Goal: Task Accomplishment & Management: Complete application form

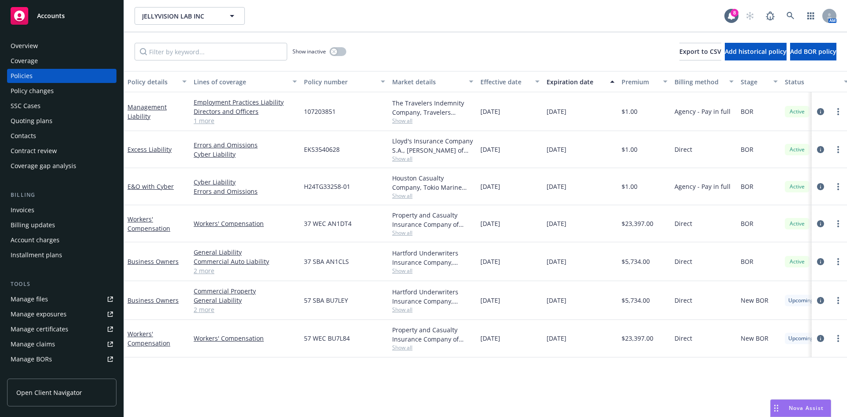
click at [56, 119] on div "Quoting plans" at bounding box center [62, 121] width 102 height 14
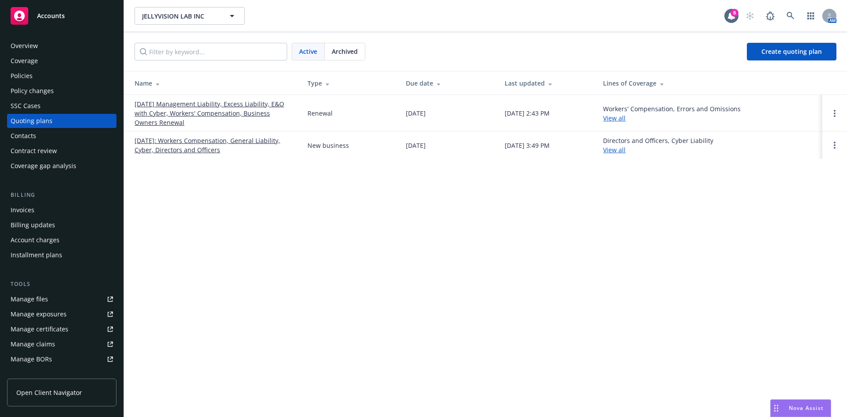
click at [174, 115] on link "[DATE] Management Liability, Excess Liability, E&O with Cyber, Workers' Compens…" at bounding box center [213, 113] width 159 height 28
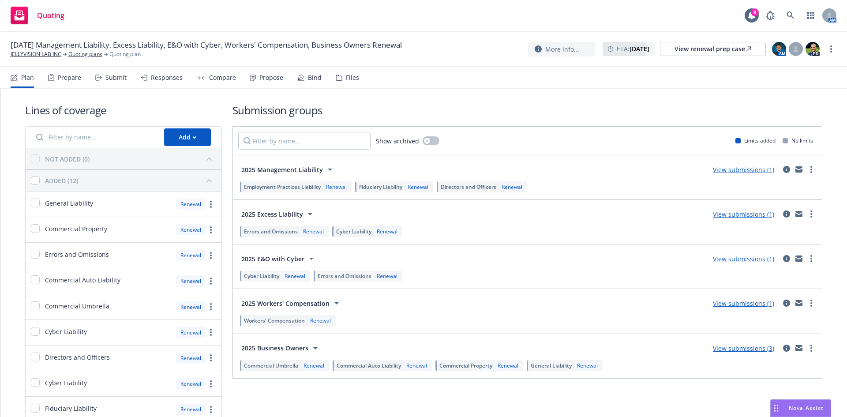
drag, startPoint x: 336, startPoint y: 78, endPoint x: 332, endPoint y: 86, distance: 8.3
click at [336, 78] on icon at bounding box center [339, 78] width 7 height 6
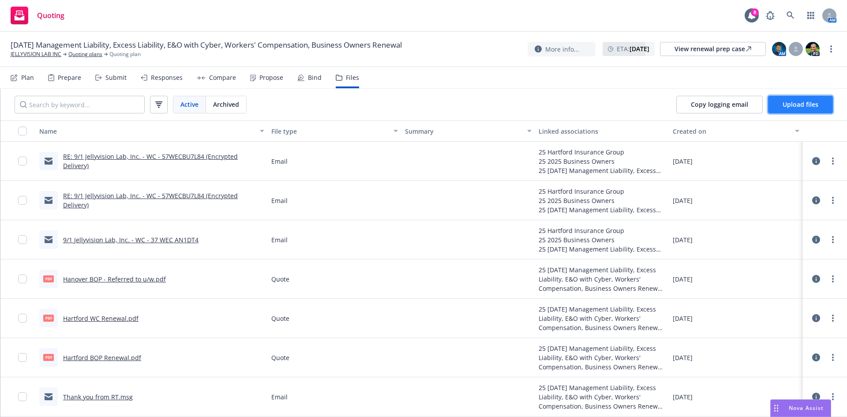
click at [783, 110] on button "Upload files" at bounding box center [800, 105] width 65 height 18
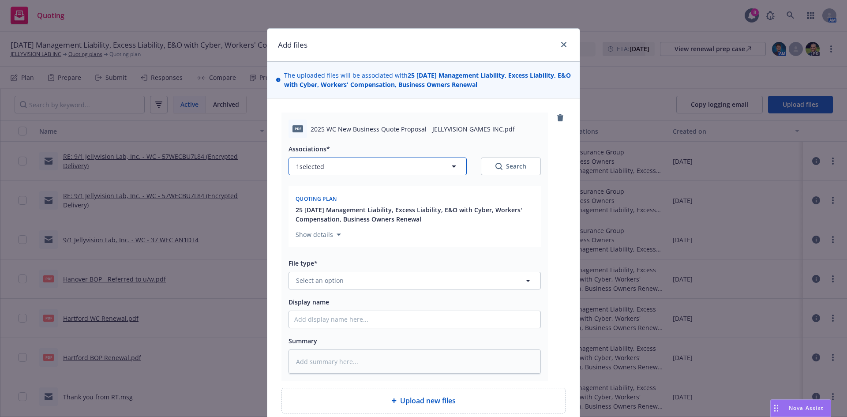
click at [454, 168] on icon "button" at bounding box center [453, 166] width 11 height 11
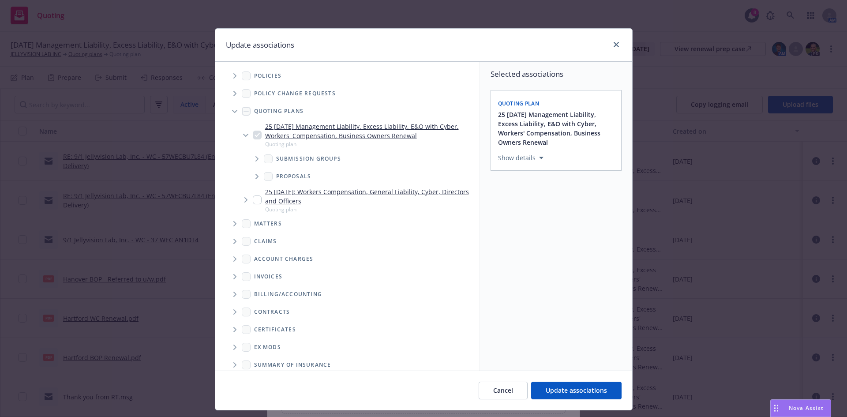
click at [250, 156] on span "Tree Example" at bounding box center [257, 159] width 14 height 14
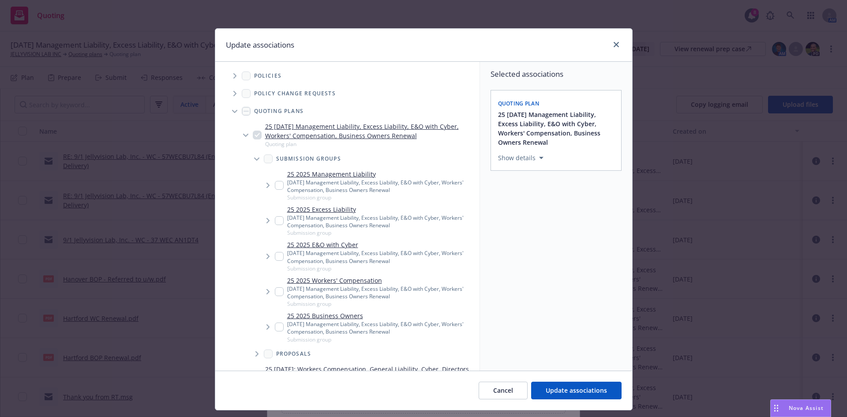
click at [261, 295] on span "Tree Example" at bounding box center [268, 291] width 14 height 14
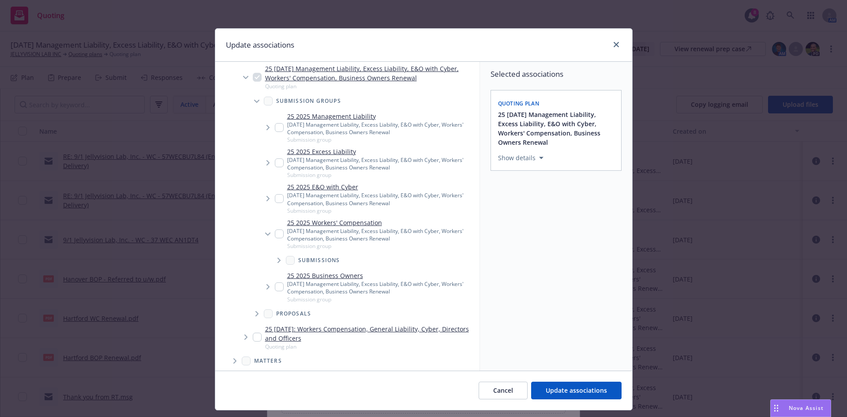
scroll to position [176, 0]
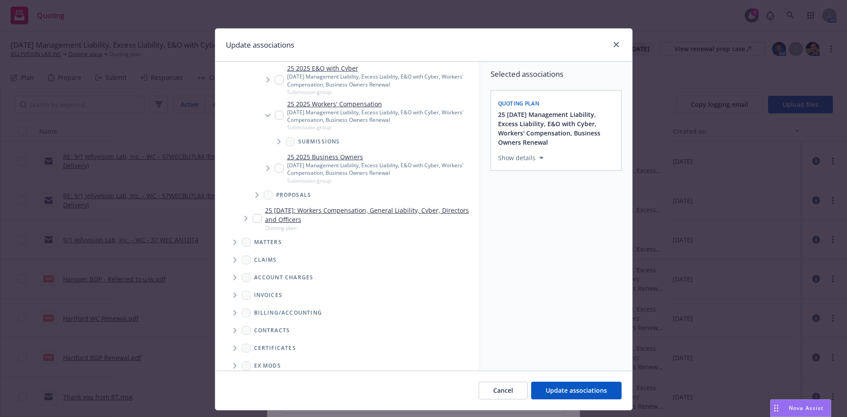
click at [278, 143] on span "Tree Example" at bounding box center [279, 141] width 14 height 14
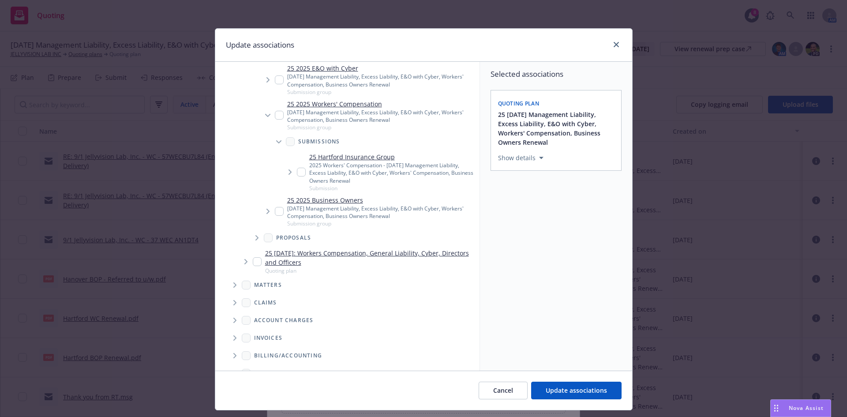
click at [286, 175] on span "Tree Example" at bounding box center [290, 172] width 14 height 14
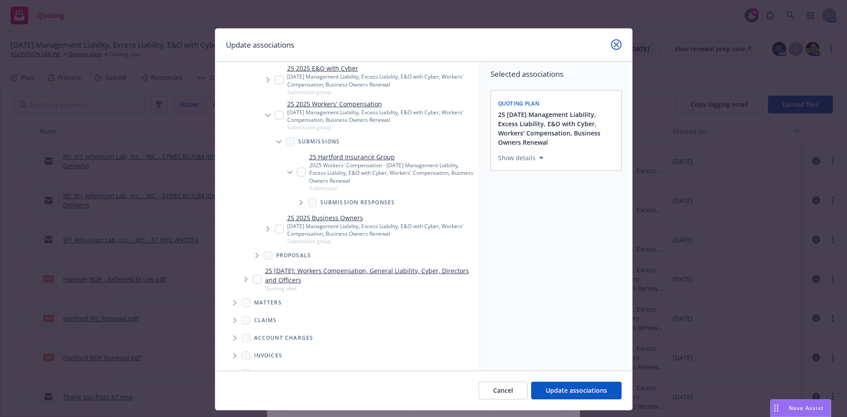
click at [613, 44] on icon "close" at bounding box center [615, 44] width 5 height 5
type textarea "x"
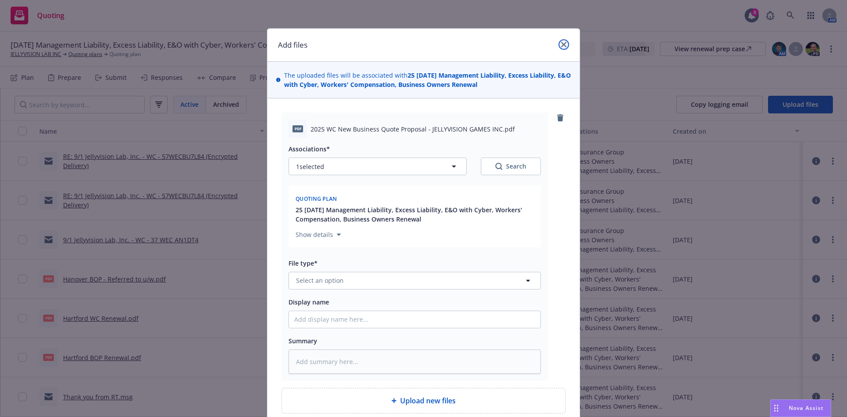
click at [565, 42] on link "close" at bounding box center [563, 44] width 11 height 11
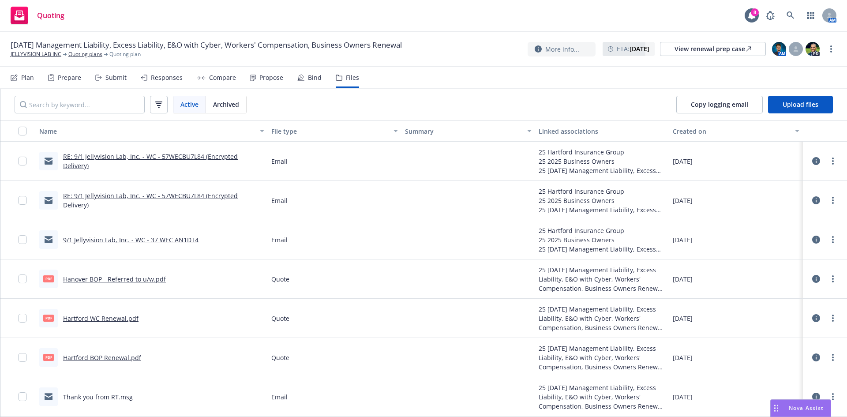
click at [107, 72] on div "Submit" at bounding box center [110, 77] width 31 height 21
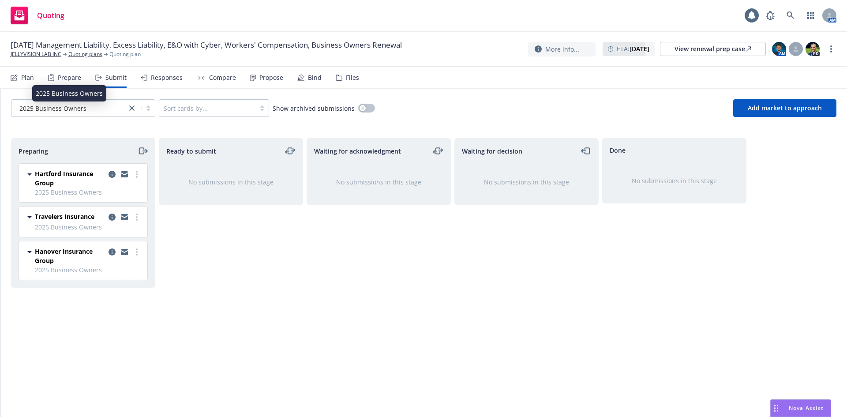
click at [98, 110] on div "2025 Business Owners" at bounding box center [69, 108] width 106 height 9
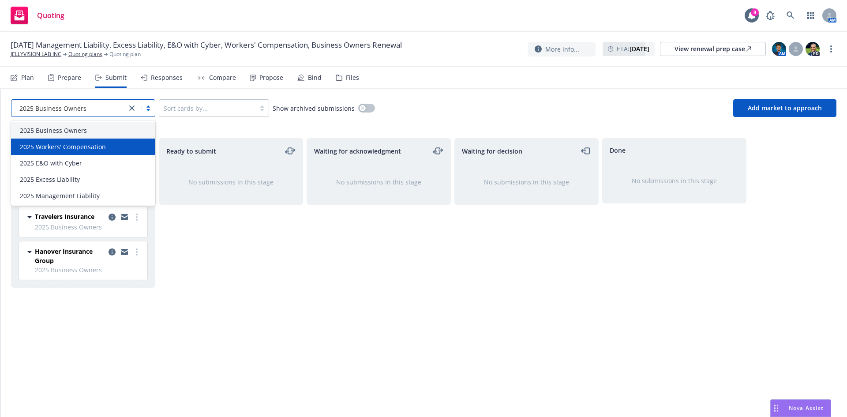
click at [89, 142] on span "2025 Workers' Compensation" at bounding box center [63, 146] width 86 height 9
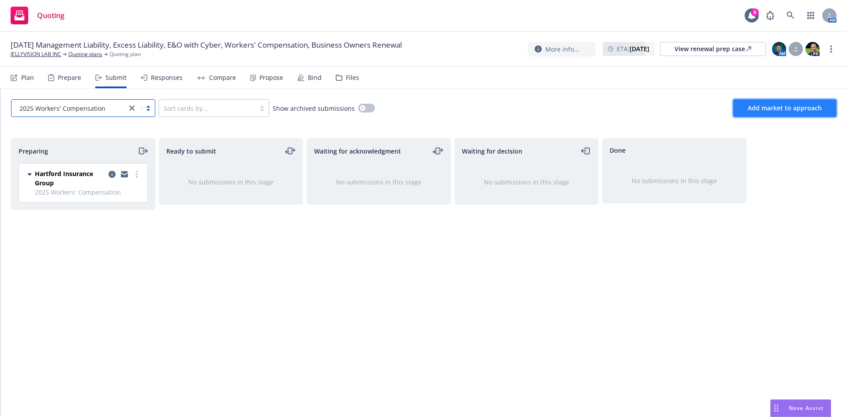
click at [753, 104] on span "Add market to approach" at bounding box center [784, 108] width 74 height 8
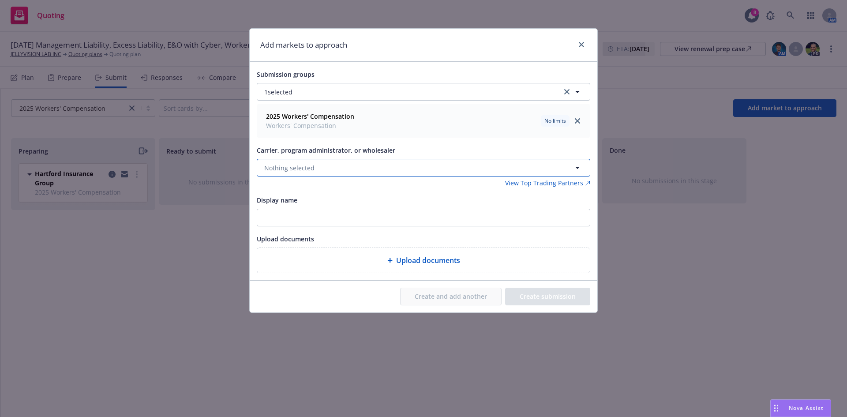
click at [376, 161] on button "Nothing selected" at bounding box center [423, 168] width 333 height 18
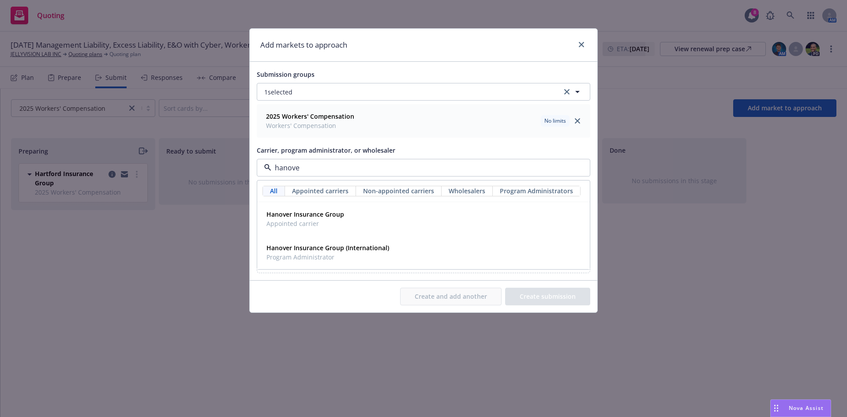
type input "[GEOGRAPHIC_DATA]"
click at [330, 224] on span "Appointed carrier" at bounding box center [305, 223] width 78 height 9
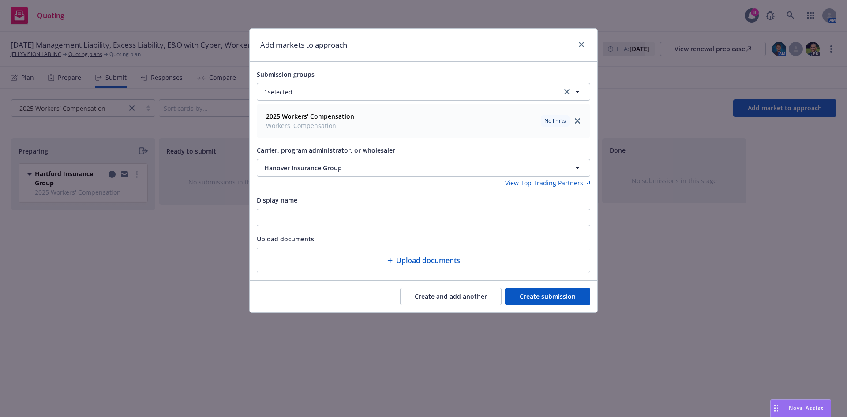
click at [529, 301] on button "Create submission" at bounding box center [547, 296] width 85 height 18
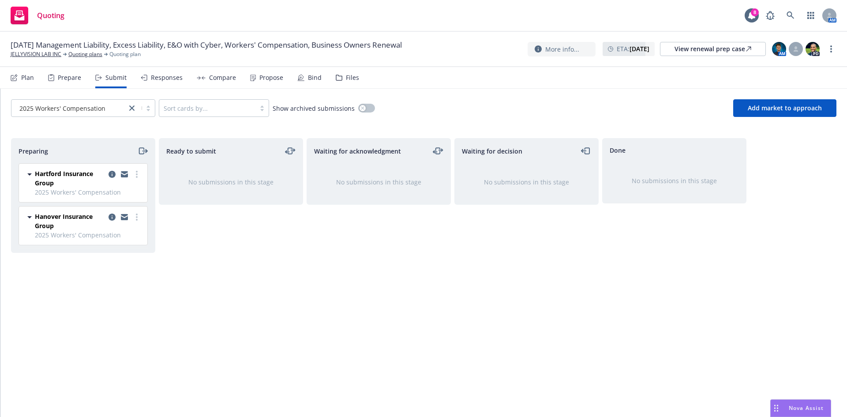
click at [346, 78] on div "Files" at bounding box center [352, 77] width 13 height 7
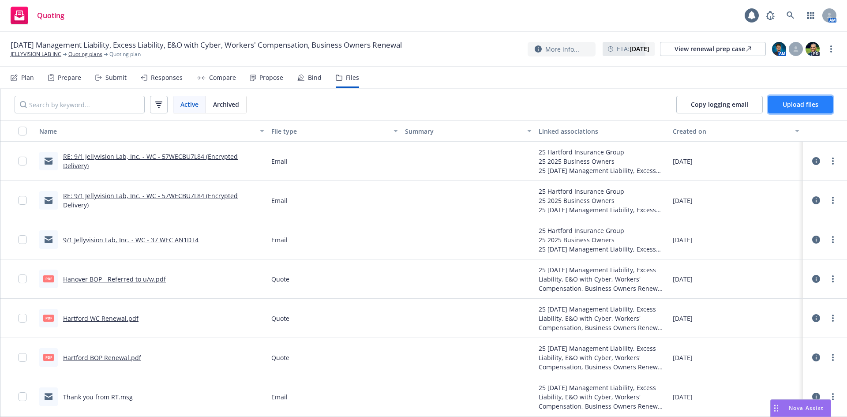
click at [776, 105] on button "Upload files" at bounding box center [800, 105] width 65 height 18
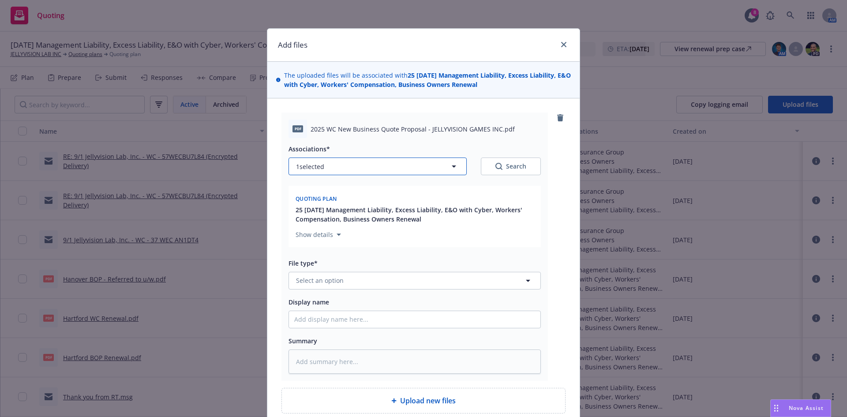
click at [392, 168] on button "1 selected" at bounding box center [377, 166] width 178 height 18
type textarea "x"
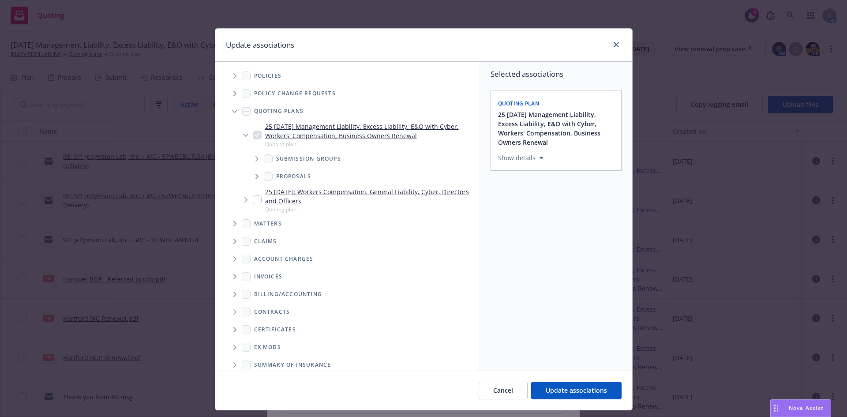
click at [251, 161] on span "Tree Example" at bounding box center [257, 159] width 14 height 14
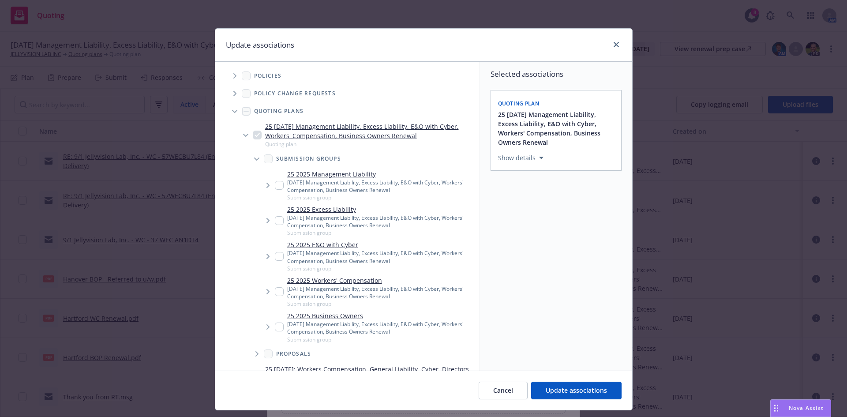
click at [264, 288] on span "Tree Example" at bounding box center [268, 291] width 14 height 14
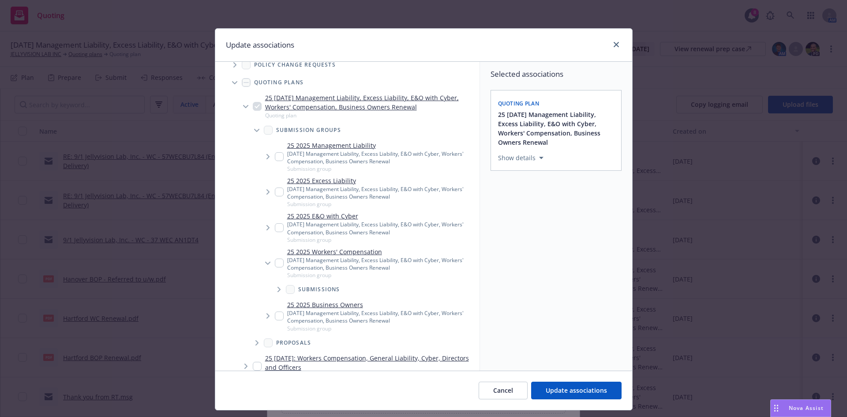
scroll to position [44, 0]
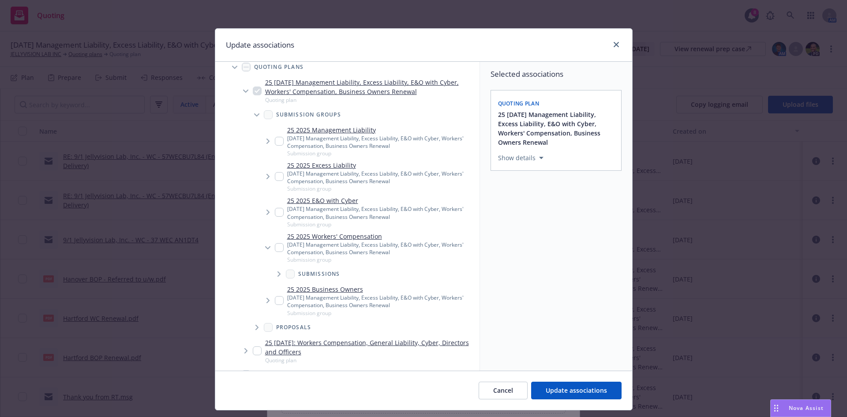
click at [277, 276] on icon "Tree Example" at bounding box center [279, 273] width 4 height 5
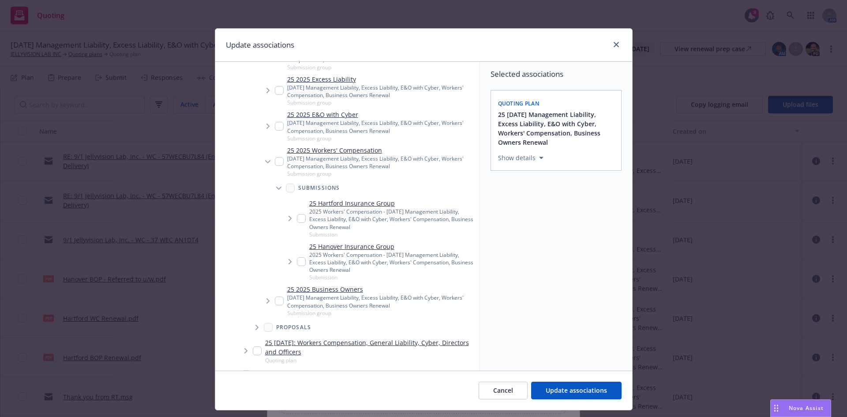
scroll to position [132, 0]
click at [301, 262] on input "Tree Example" at bounding box center [301, 259] width 9 height 9
checkbox input "true"
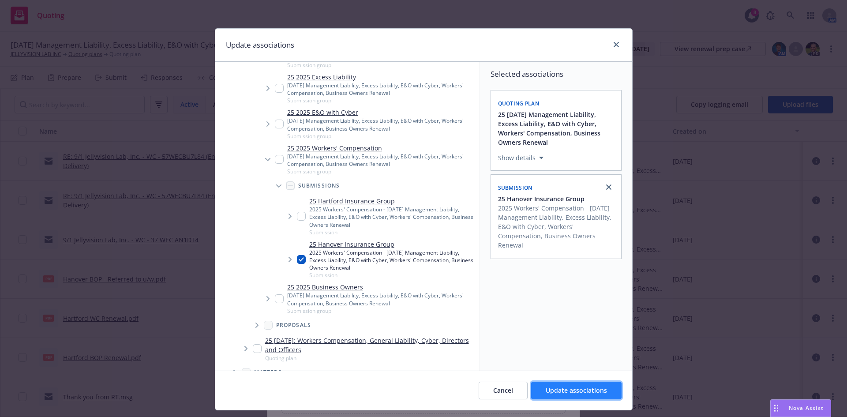
click at [563, 386] on span "Update associations" at bounding box center [575, 390] width 61 height 8
type textarea "x"
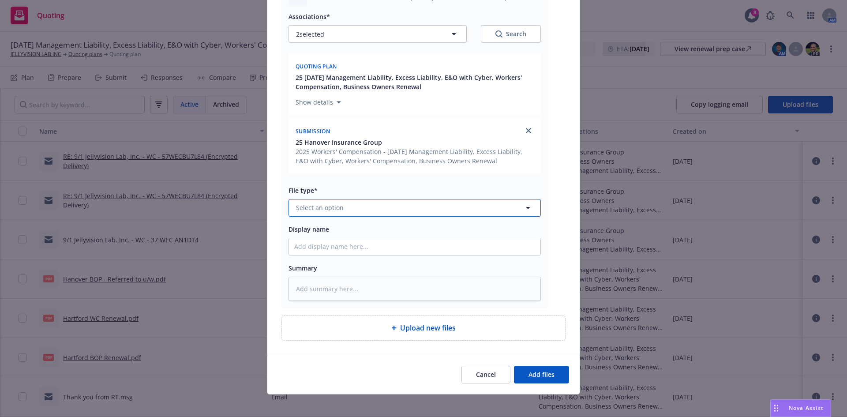
click at [452, 203] on button "Select an option" at bounding box center [414, 208] width 252 height 18
type input "quote"
click at [436, 227] on div "Quote" at bounding box center [414, 232] width 241 height 13
type textarea "x"
click at [408, 250] on input "Display name" at bounding box center [414, 246] width 251 height 17
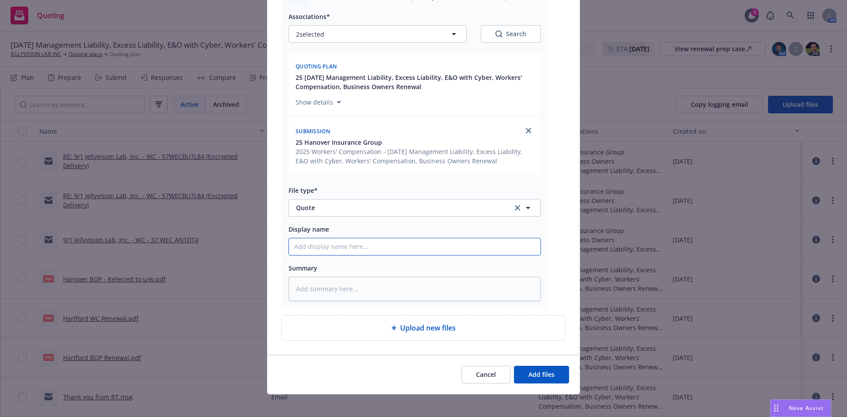
type input "Hanover BOP"
click at [324, 243] on input "Hanover BOP" at bounding box center [414, 246] width 251 height 17
type textarea "x"
type input "Hanover W"
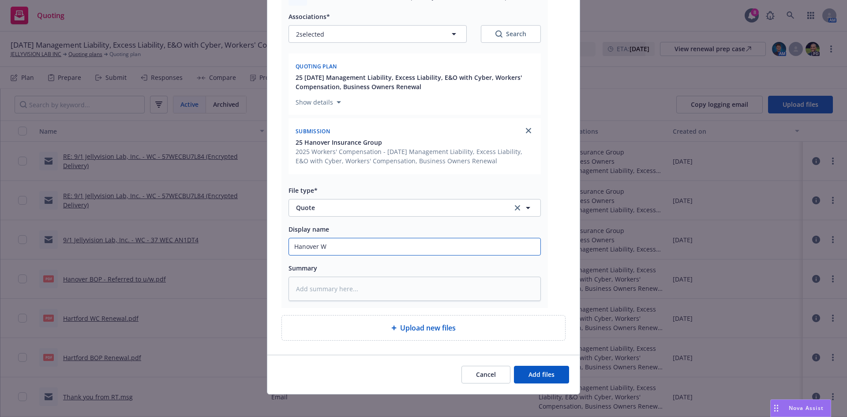
type textarea "x"
type input "Hanover WC"
click at [514, 365] on button "Add files" at bounding box center [541, 374] width 55 height 18
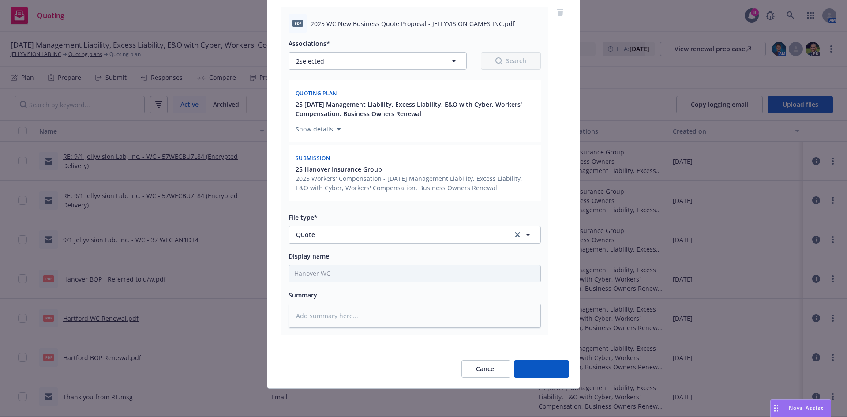
type textarea "x"
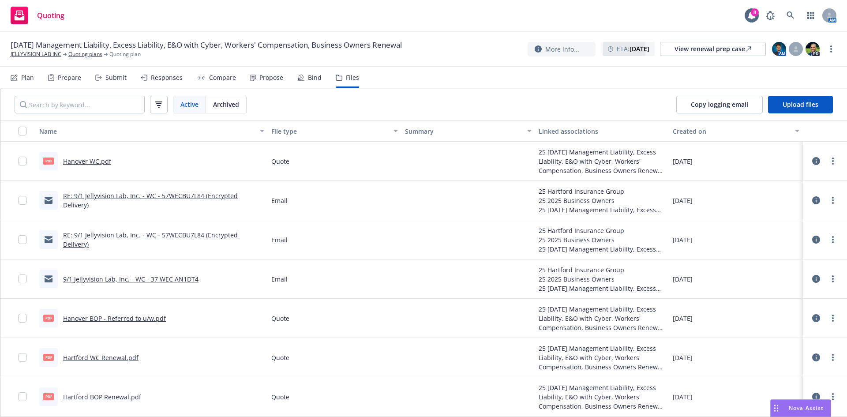
click at [791, 407] on span "Nova Assist" at bounding box center [805, 407] width 35 height 7
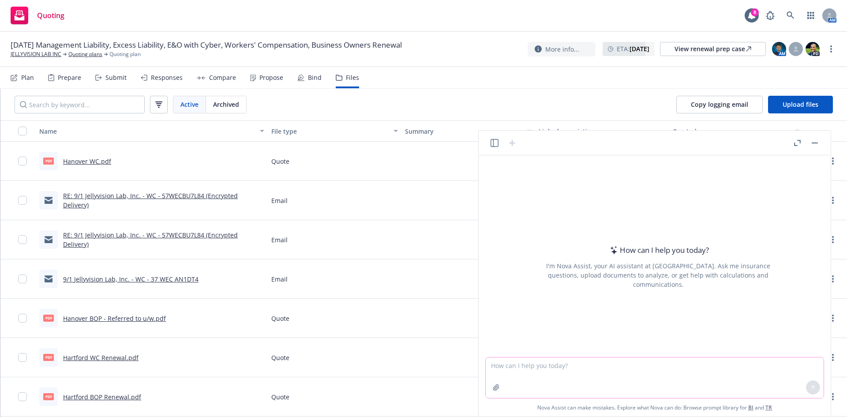
click at [758, 371] on textarea at bounding box center [654, 377] width 338 height 41
type textarea "what is public liability insurance"
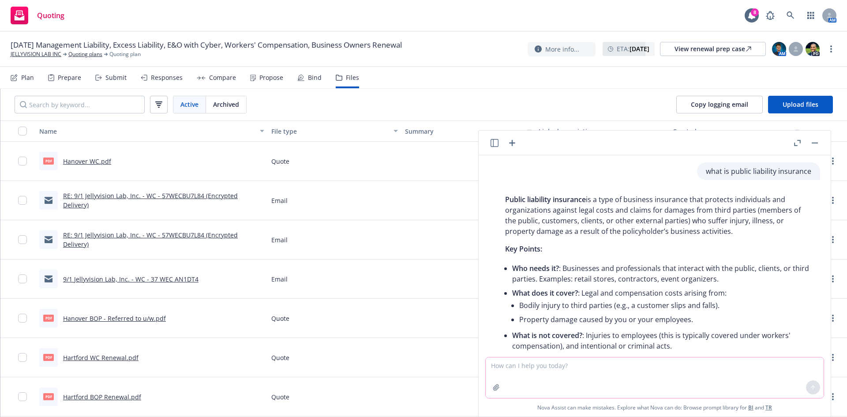
scroll to position [44, 0]
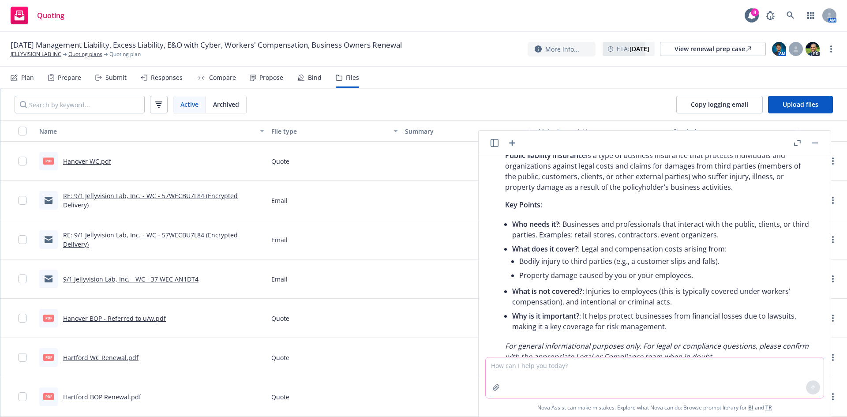
click at [520, 369] on textarea at bounding box center [654, 377] width 338 height 41
type textarea "is this different from general liability?"
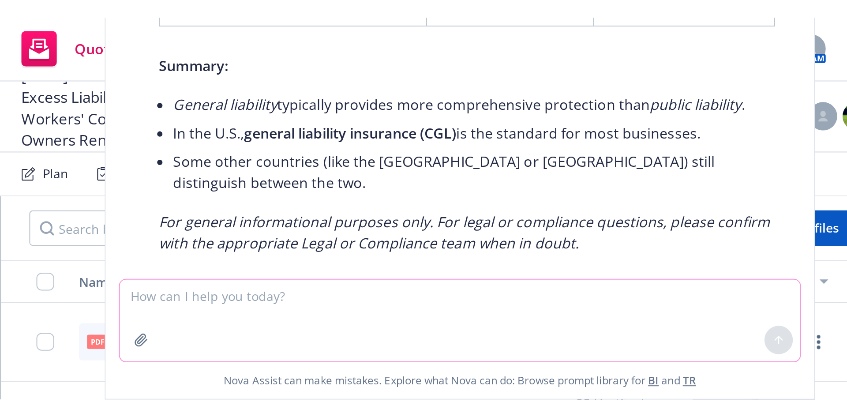
scroll to position [664, 0]
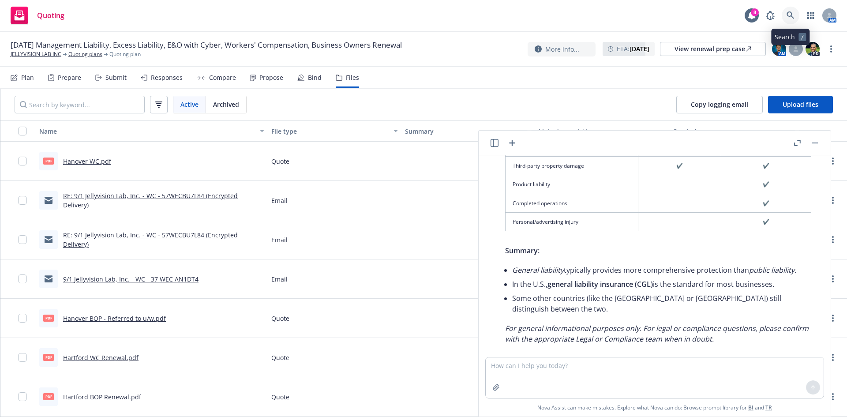
click at [782, 15] on link at bounding box center [790, 16] width 18 height 18
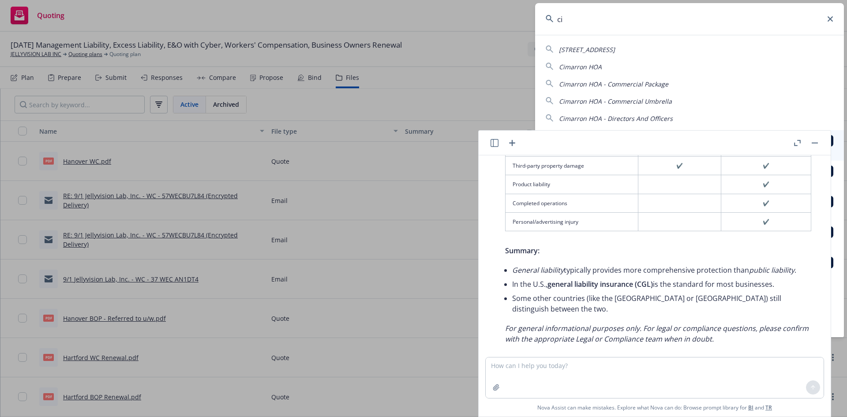
type input "c"
type input "v"
